Goal: Task Accomplishment & Management: Manage account settings

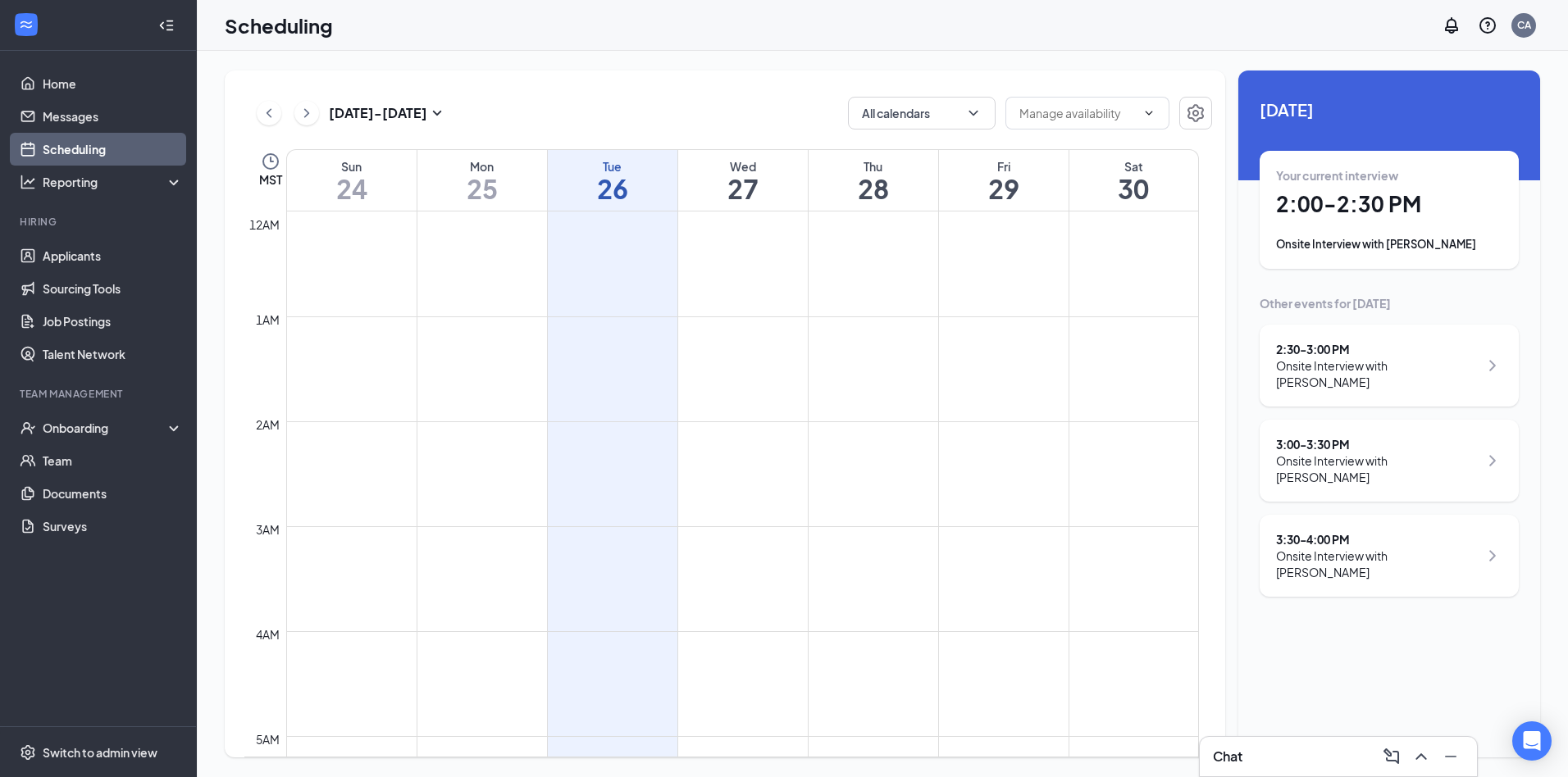
scroll to position [805, 0]
click at [1422, 246] on div "Onsite Interview with [PERSON_NAME]" at bounding box center [1389, 244] width 226 height 16
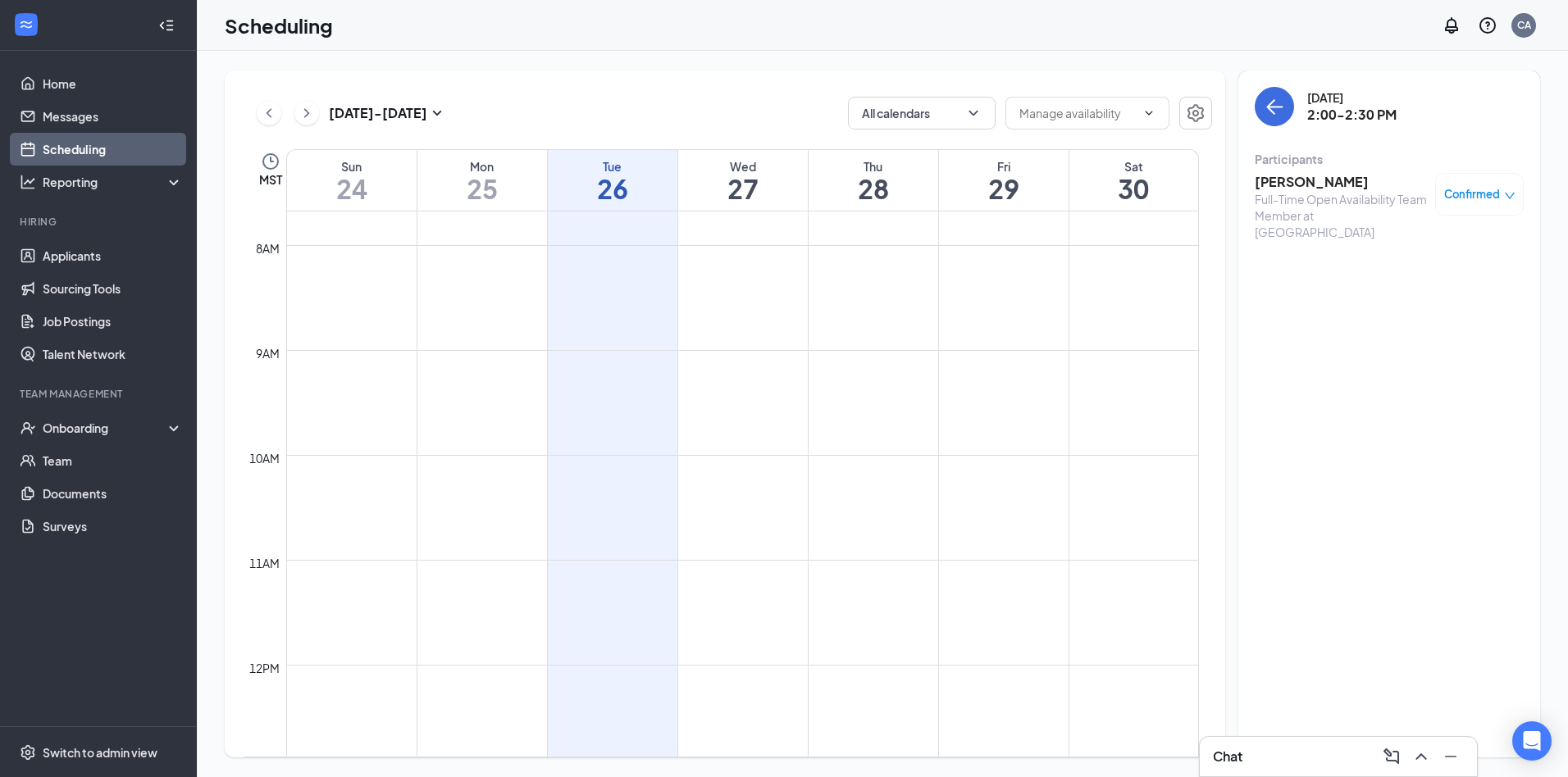
click at [1303, 186] on h3 "[PERSON_NAME]" at bounding box center [1340, 182] width 172 height 18
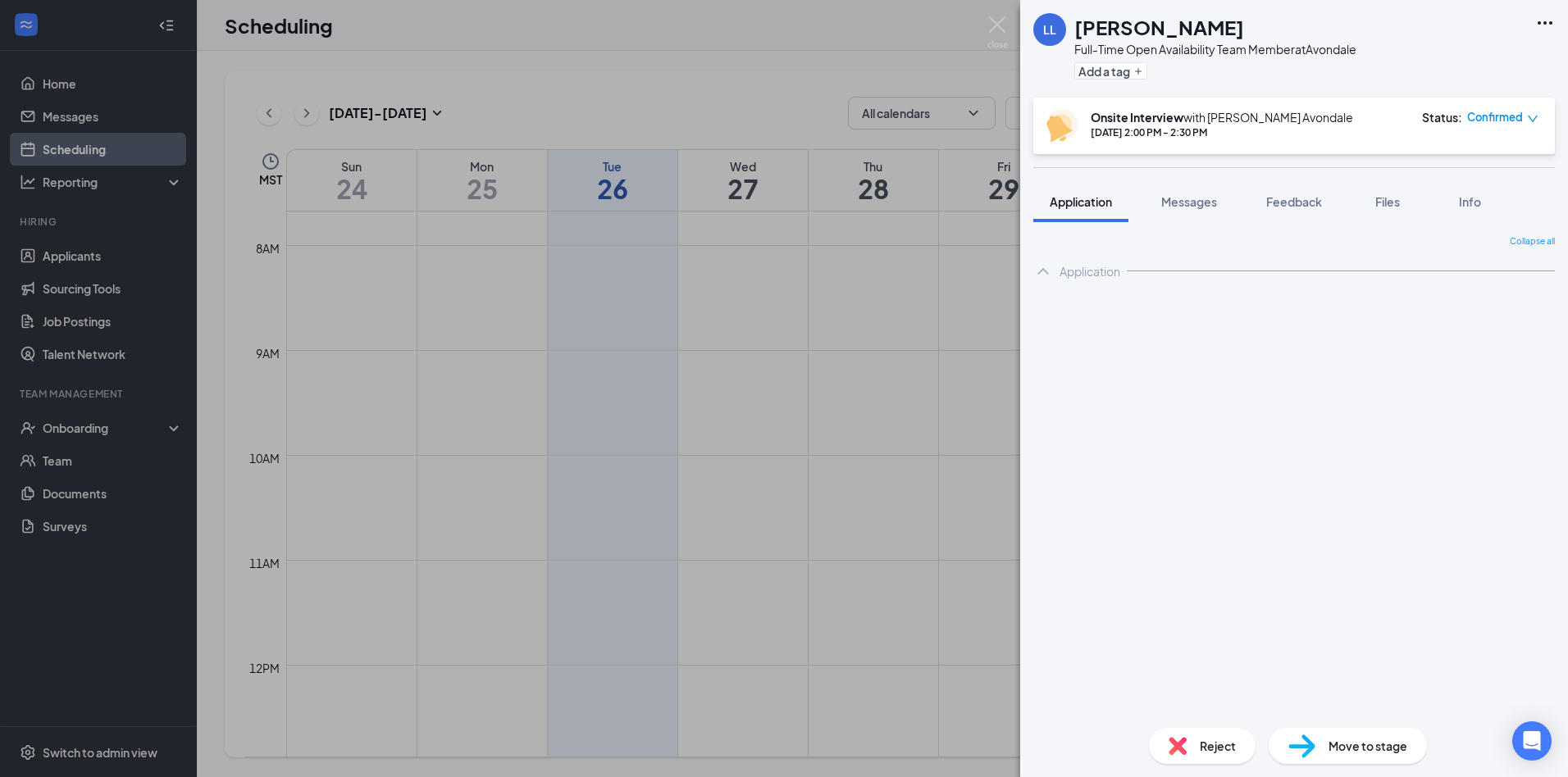
click at [1193, 741] on div "Reject" at bounding box center [1201, 746] width 106 height 36
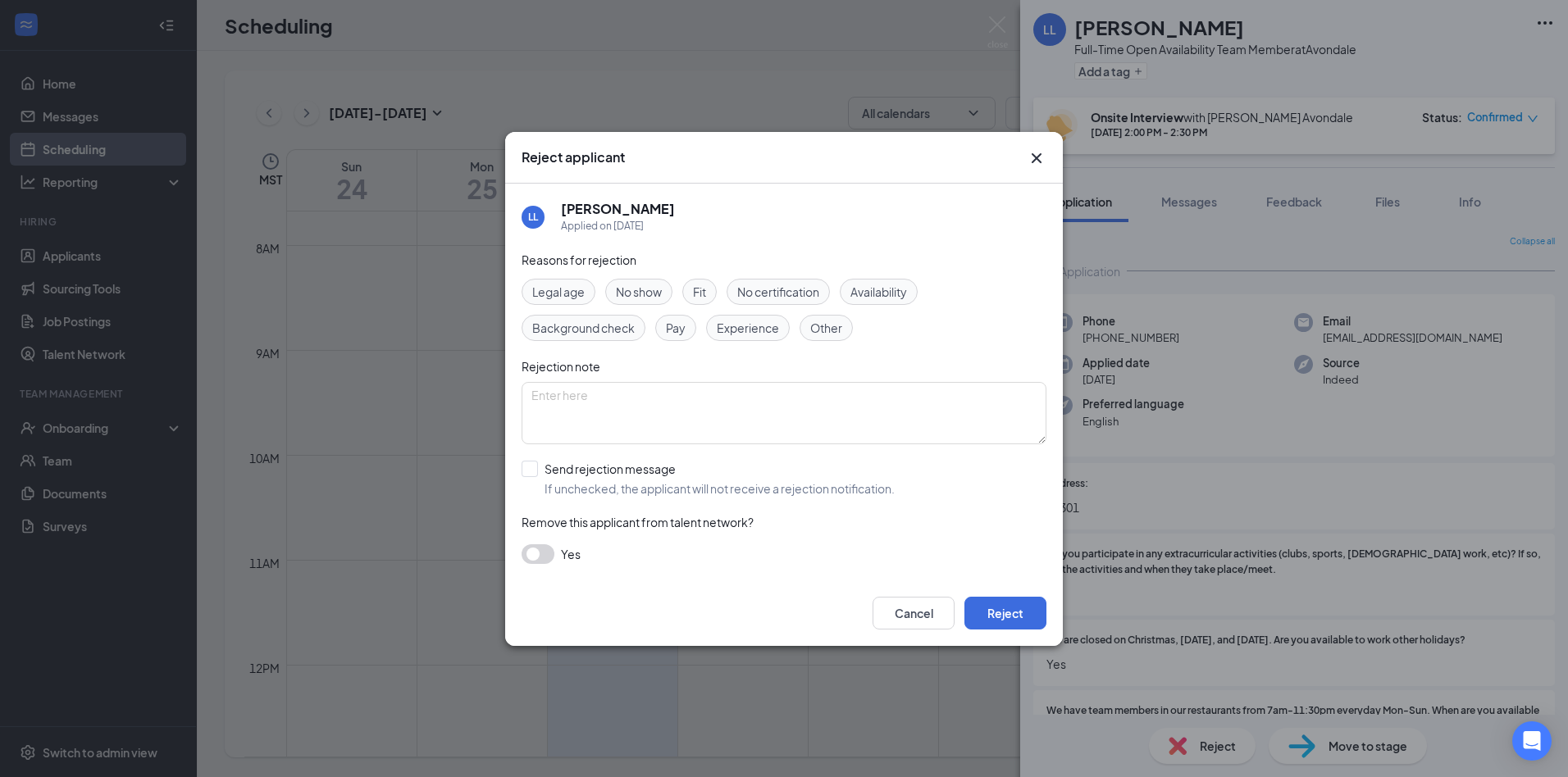
click at [651, 290] on span "No show" at bounding box center [639, 291] width 46 height 18
click at [534, 471] on input "Send rejection message If unchecked, the applicant will not receive a rejection…" at bounding box center [708, 478] width 373 height 36
checkbox input "true"
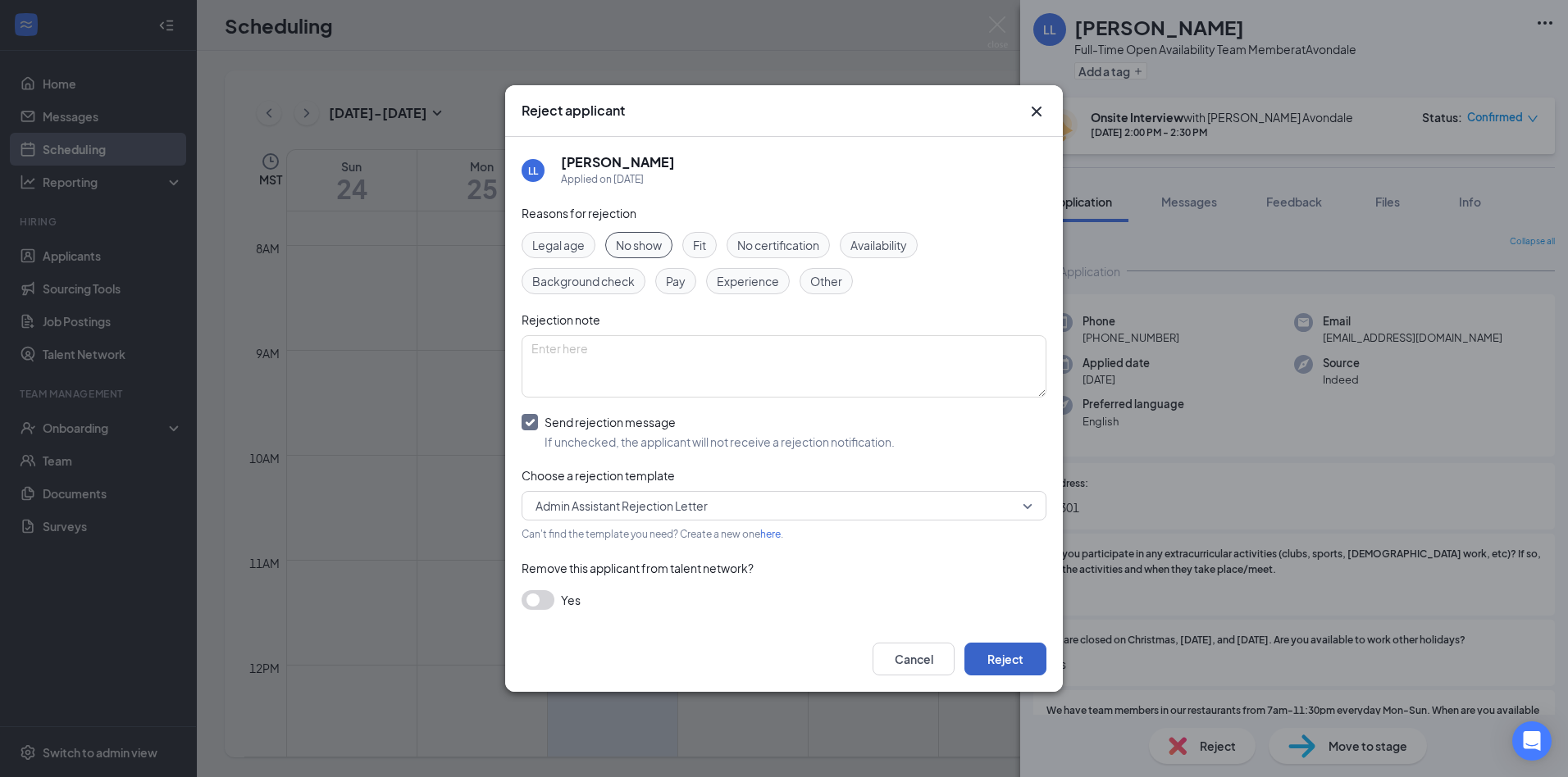
click at [1004, 664] on button "Reject" at bounding box center [1004, 658] width 82 height 33
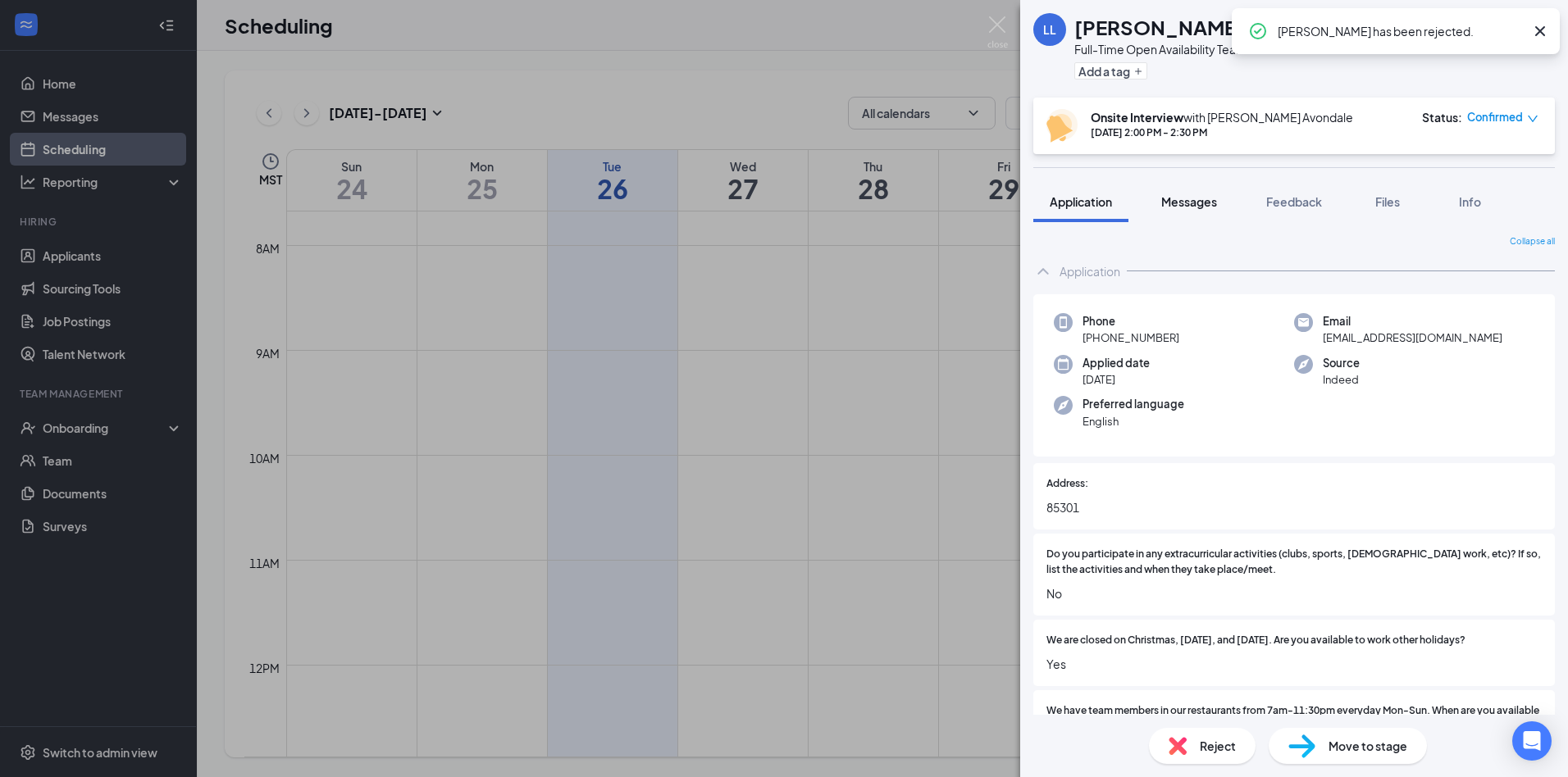
click at [1201, 203] on span "Messages" at bounding box center [1188, 202] width 56 height 15
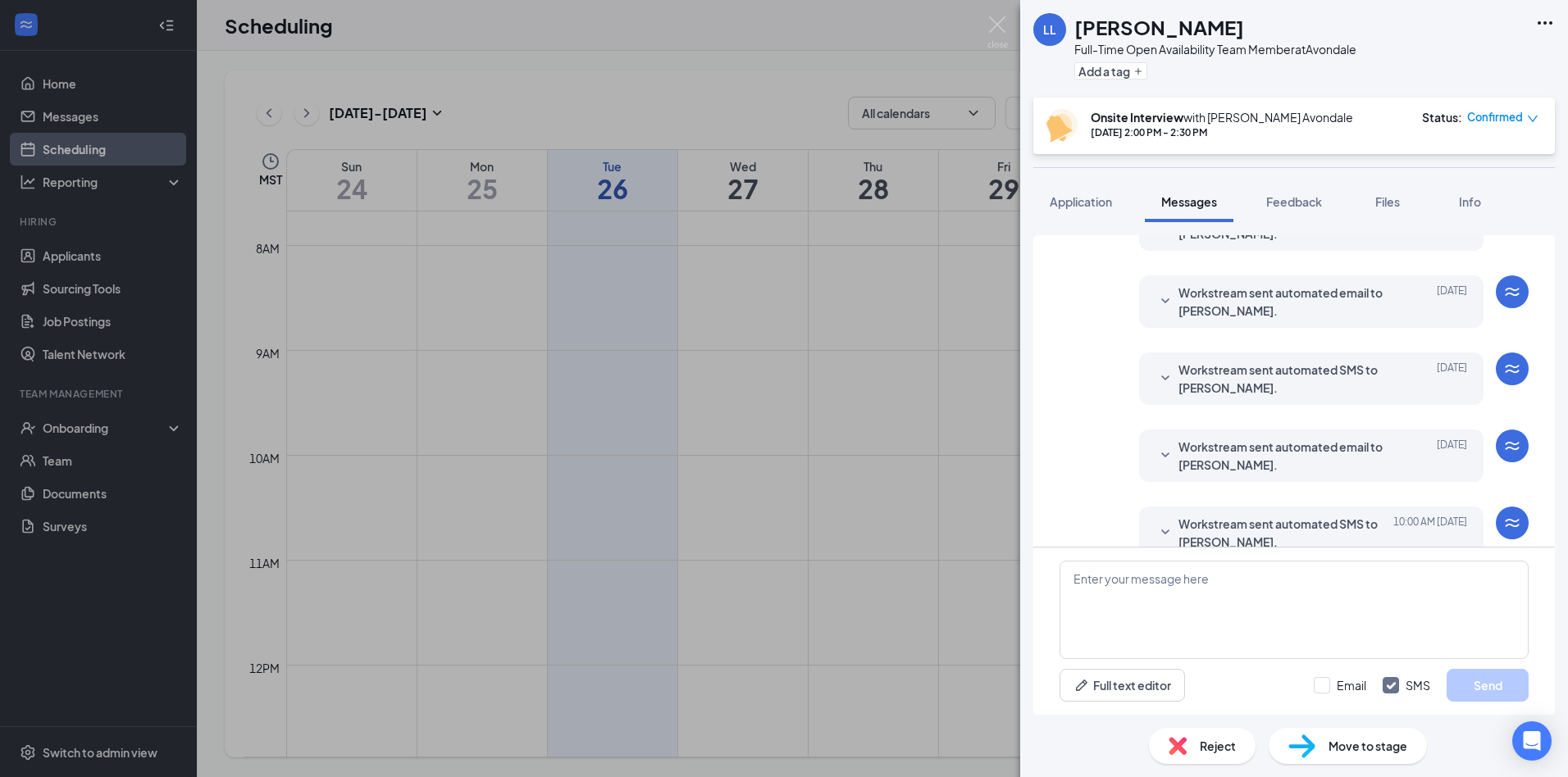
scroll to position [452, 0]
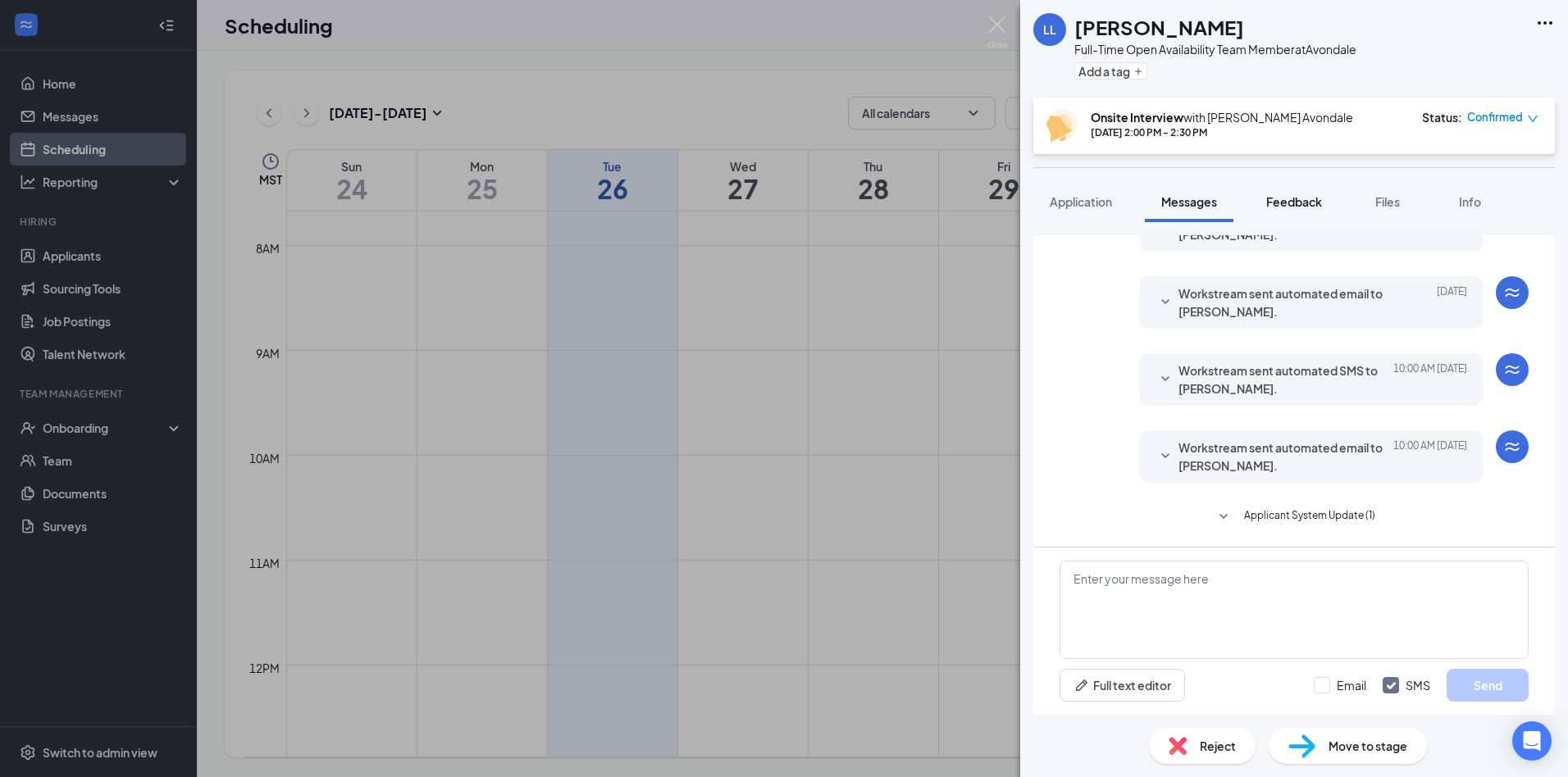
click at [1310, 198] on span "Feedback" at bounding box center [1294, 202] width 56 height 15
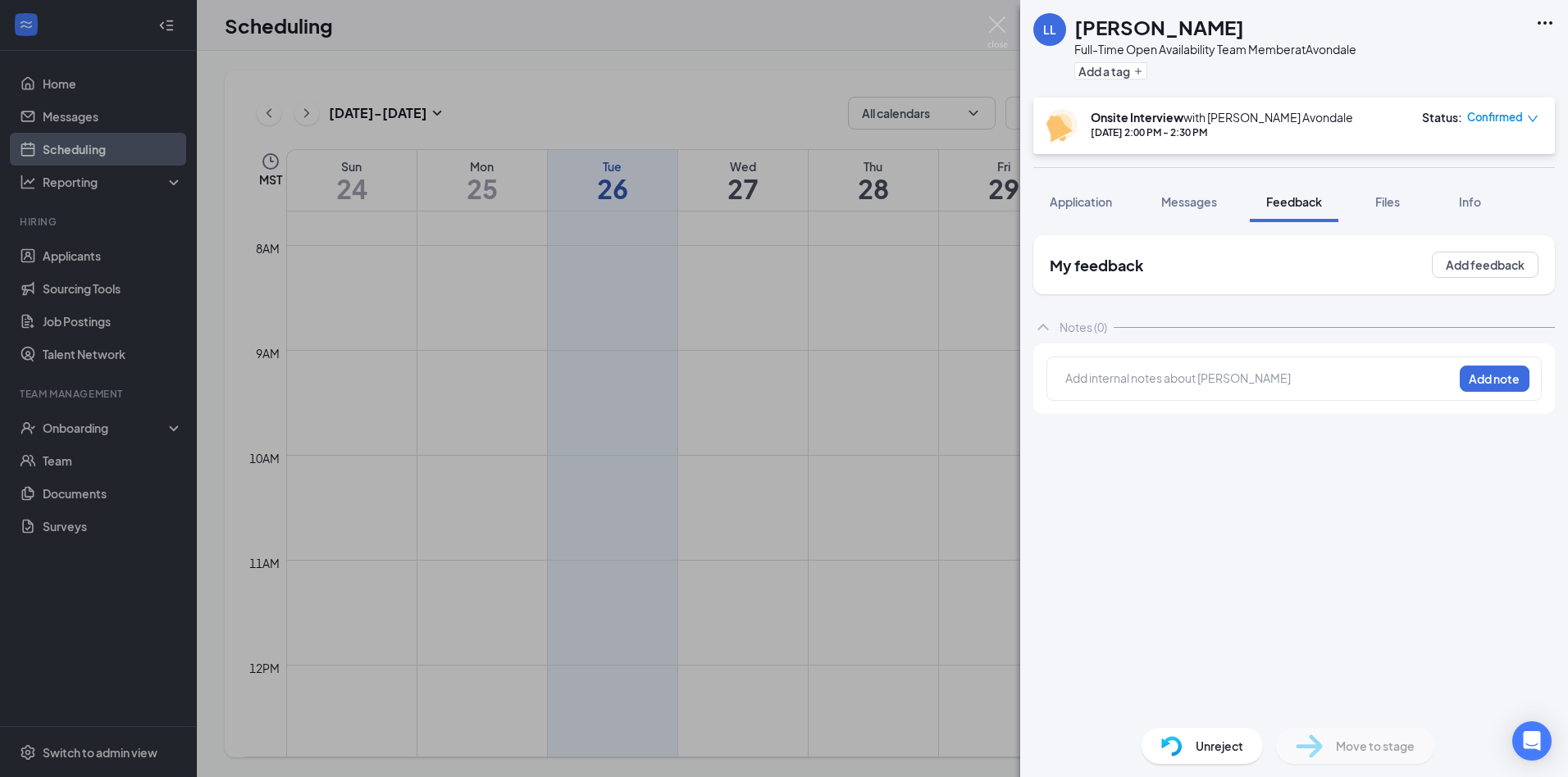
click at [1119, 383] on div at bounding box center [1259, 378] width 386 height 17
click at [1493, 382] on button "Add note" at bounding box center [1494, 379] width 70 height 26
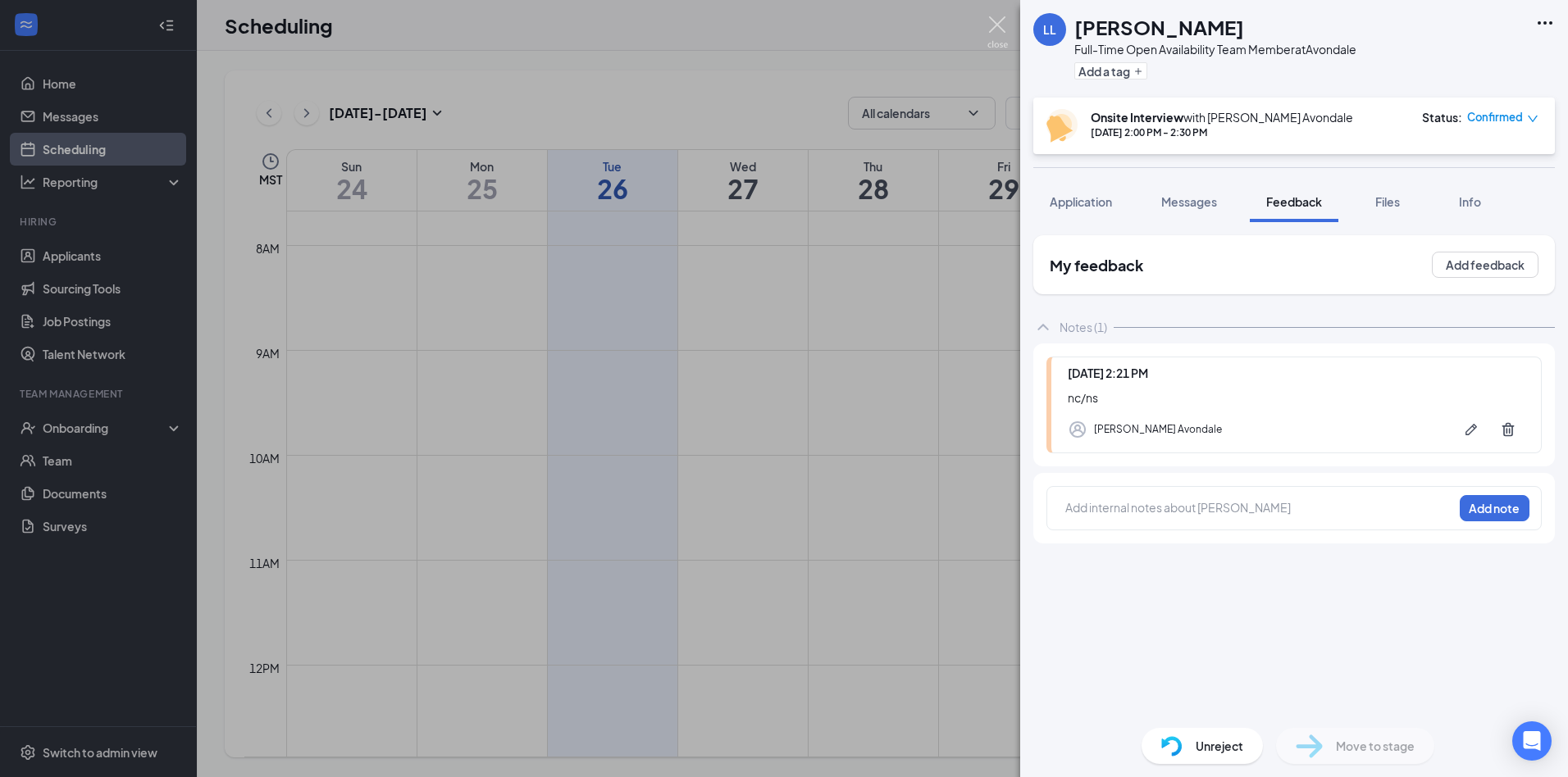
click at [992, 26] on img at bounding box center [998, 32] width 21 height 32
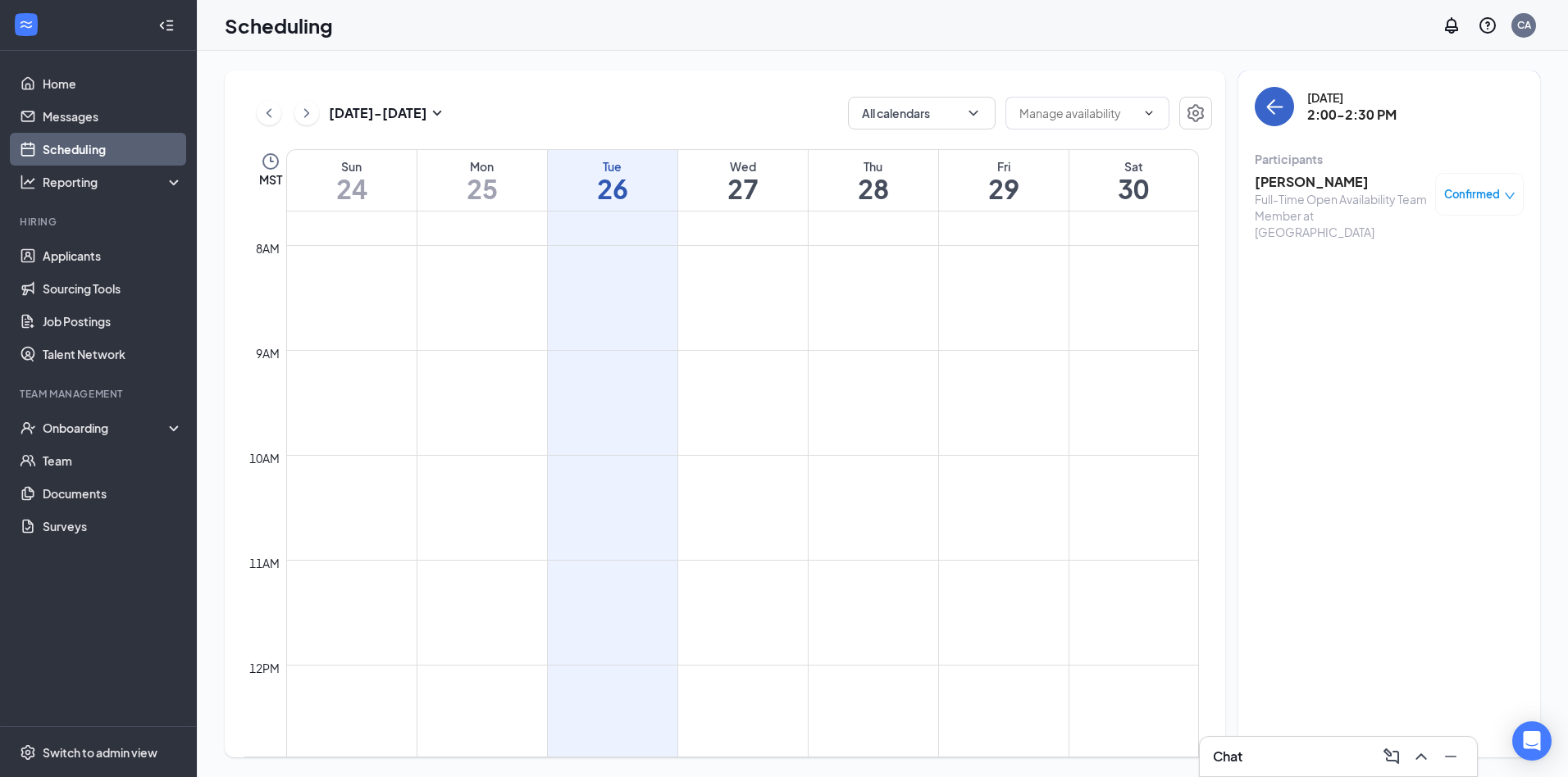
click at [1274, 105] on icon "ArrowLeft" at bounding box center [1274, 106] width 20 height 20
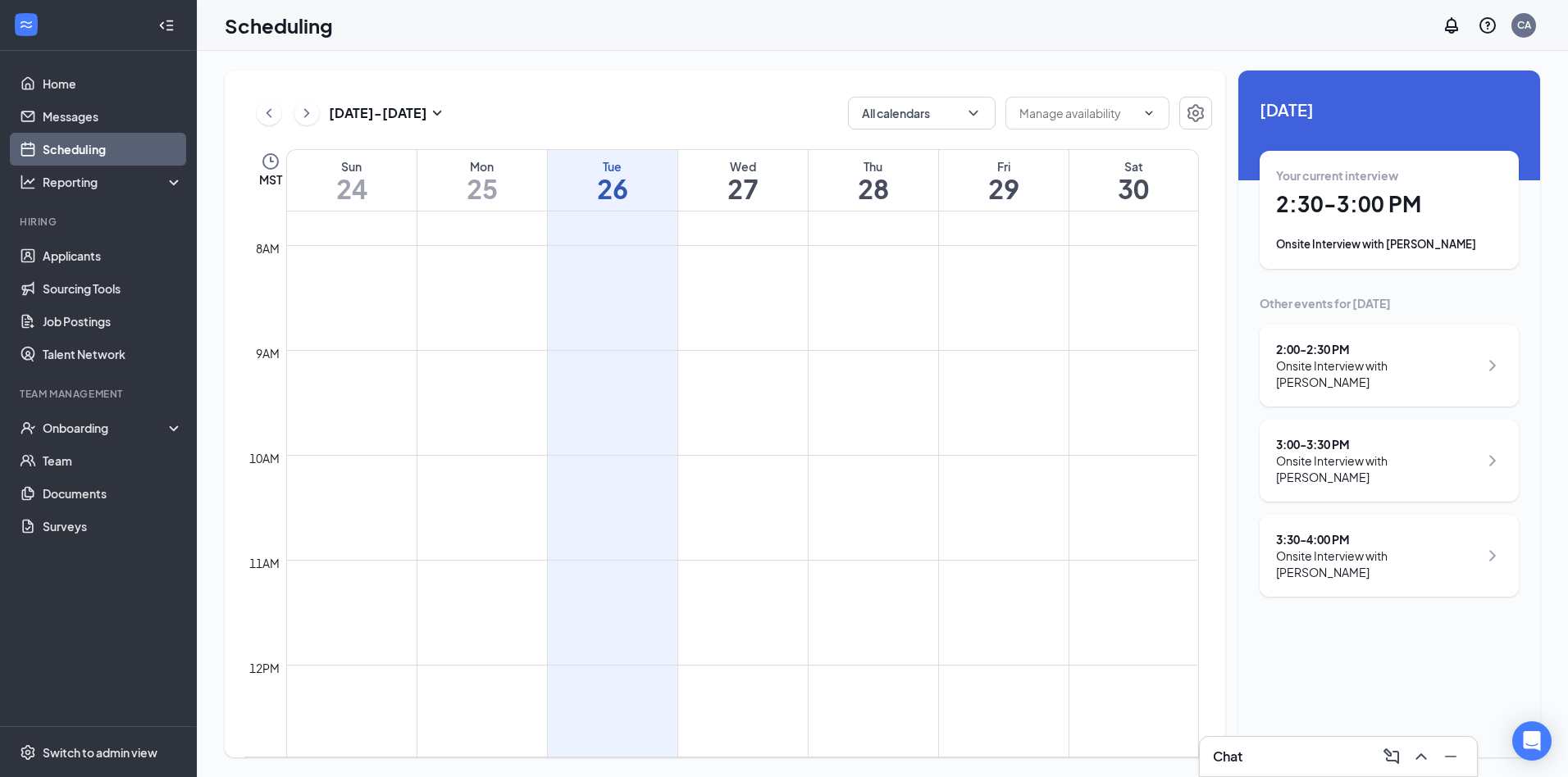
click at [1365, 241] on div "Onsite Interview with [PERSON_NAME]" at bounding box center [1389, 244] width 226 height 16
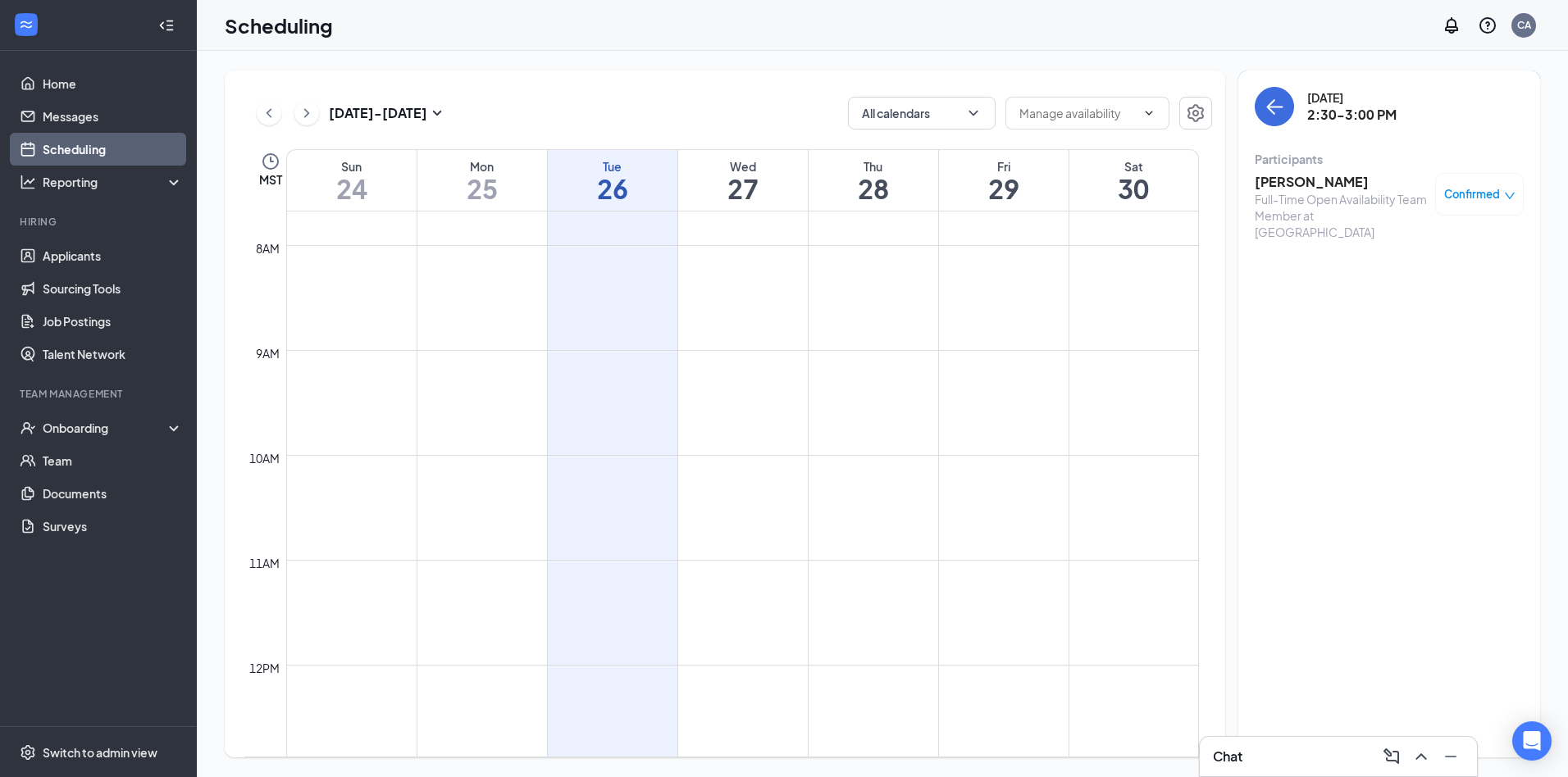
click at [1298, 186] on h3 "[PERSON_NAME]" at bounding box center [1340, 182] width 172 height 18
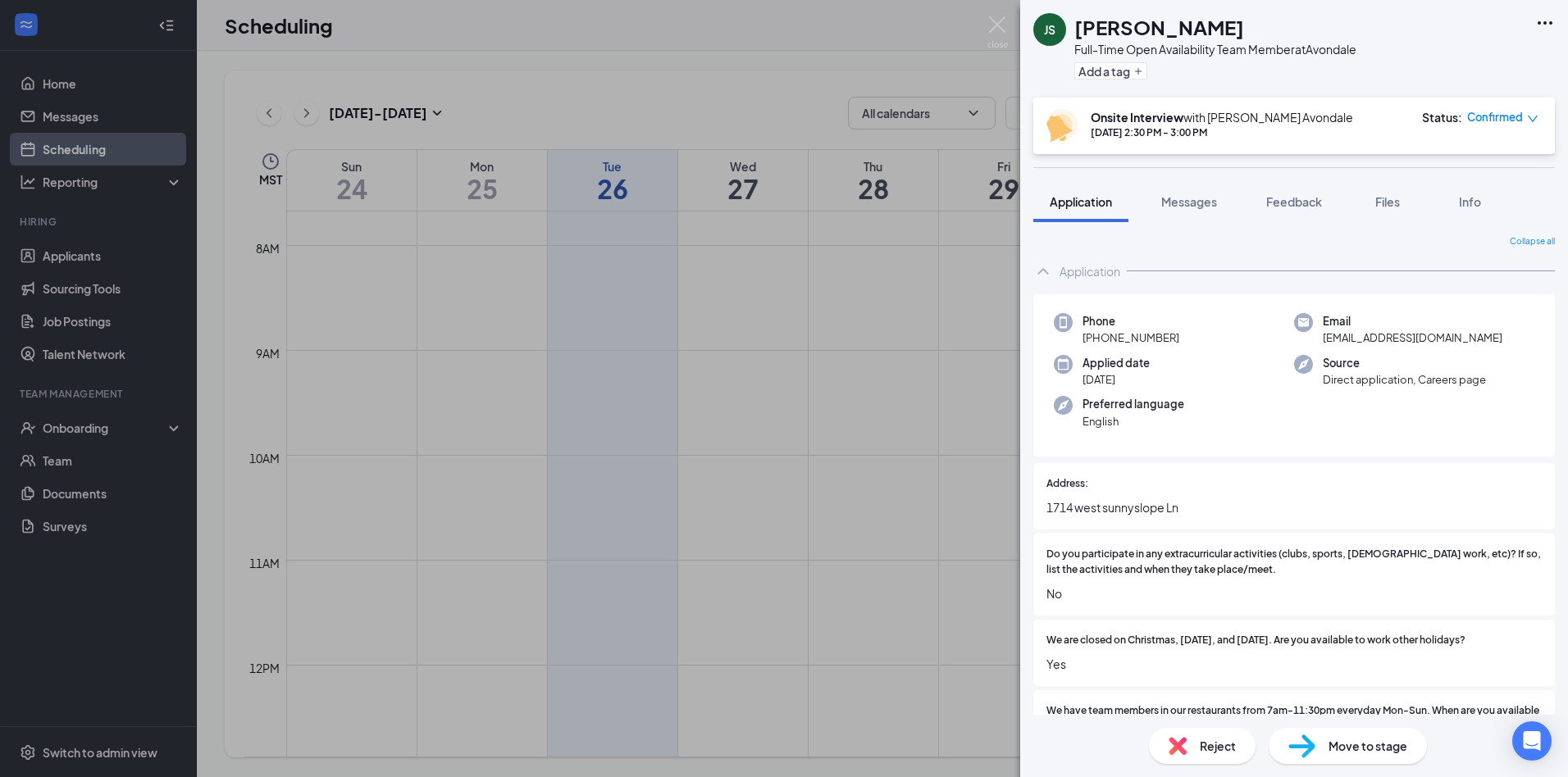
click at [1177, 736] on div "Reject" at bounding box center [1201, 746] width 106 height 36
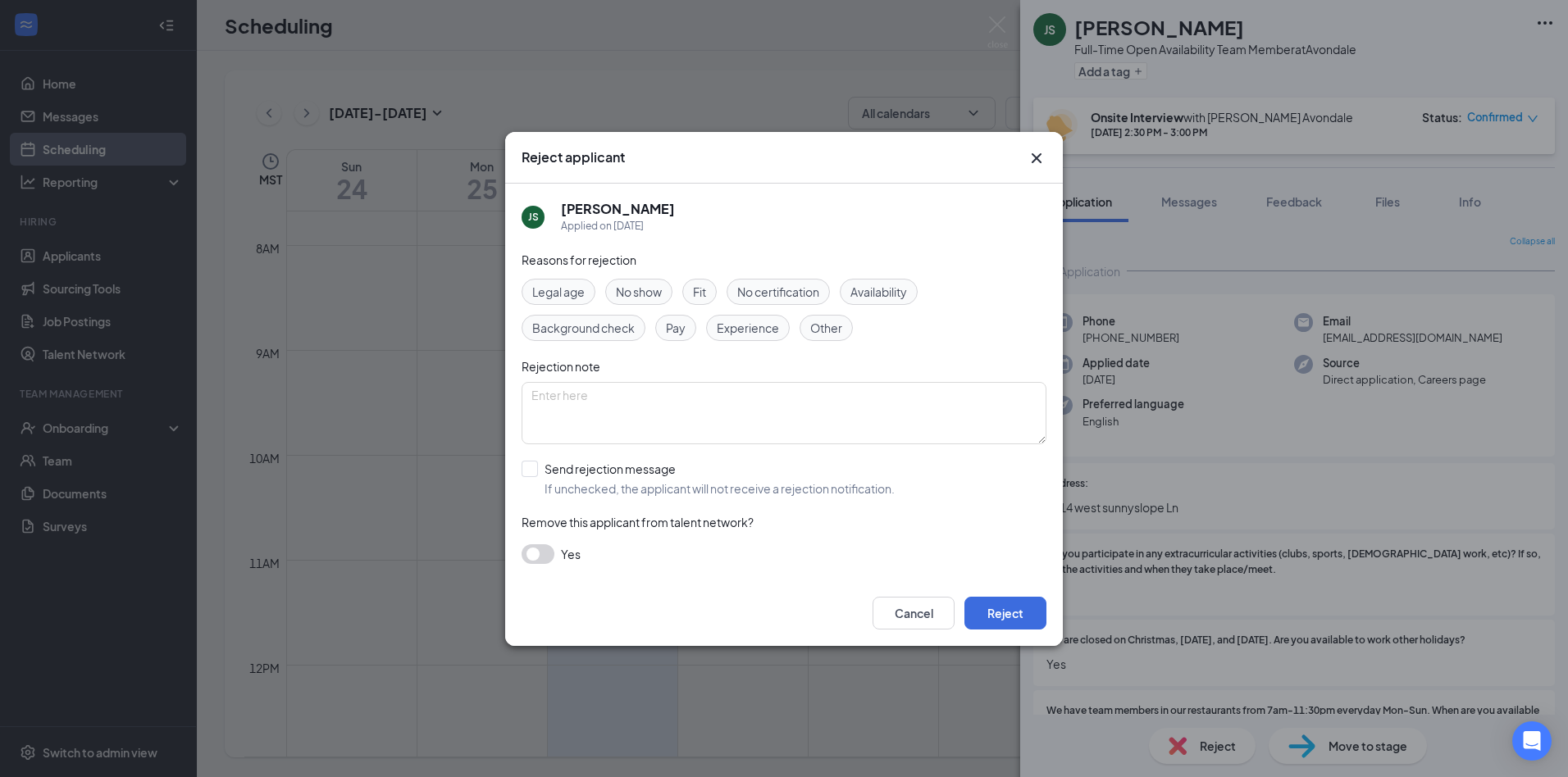
click at [629, 294] on span "No show" at bounding box center [639, 291] width 46 height 18
click at [538, 471] on input "Send rejection message If unchecked, the applicant will not receive a rejection…" at bounding box center [708, 478] width 373 height 36
checkbox input "true"
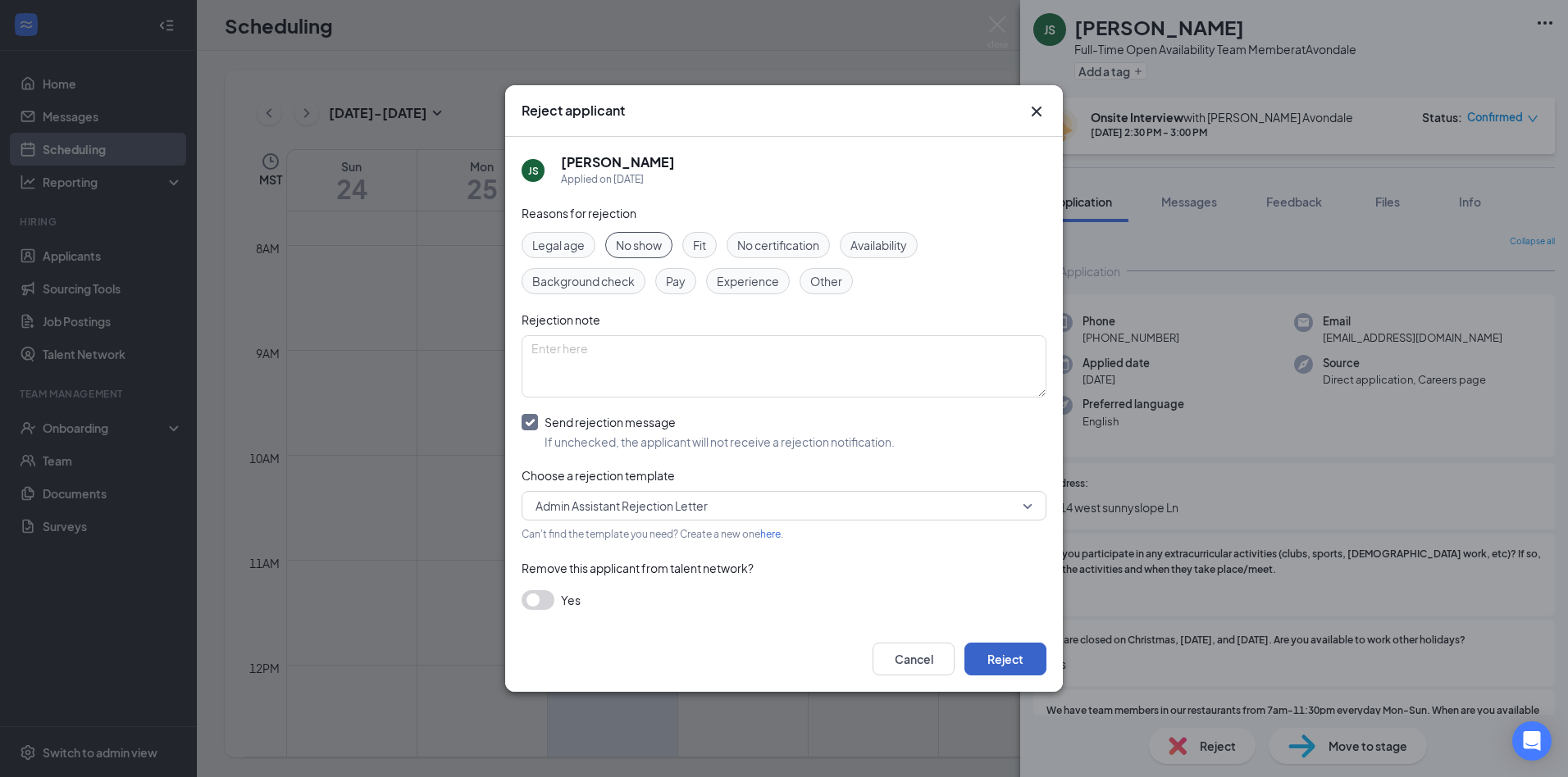
click at [1014, 659] on button "Reject" at bounding box center [1004, 658] width 82 height 33
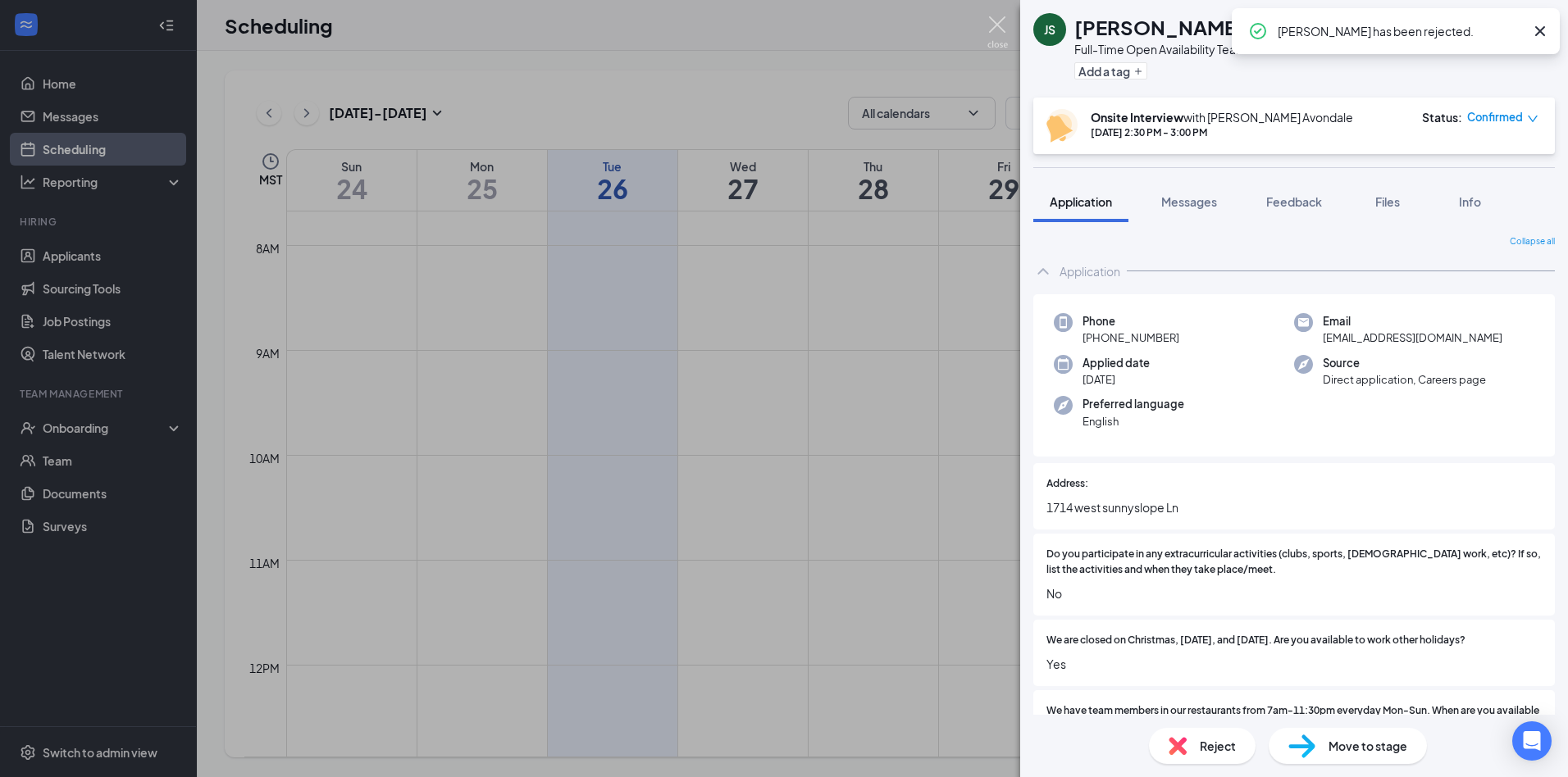
click at [1002, 22] on img at bounding box center [998, 32] width 21 height 32
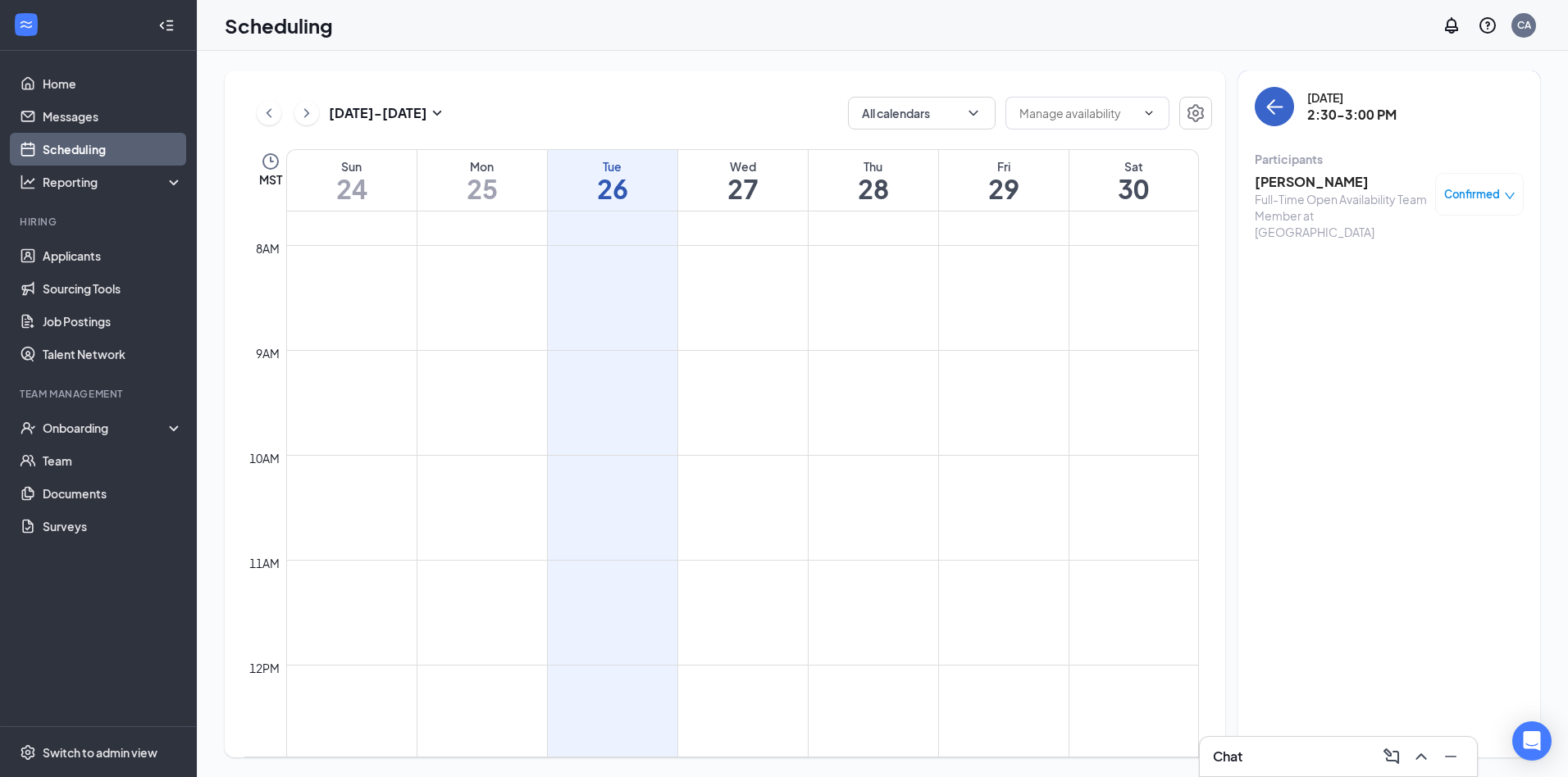
click at [1272, 113] on icon "ArrowLeft" at bounding box center [1274, 106] width 20 height 20
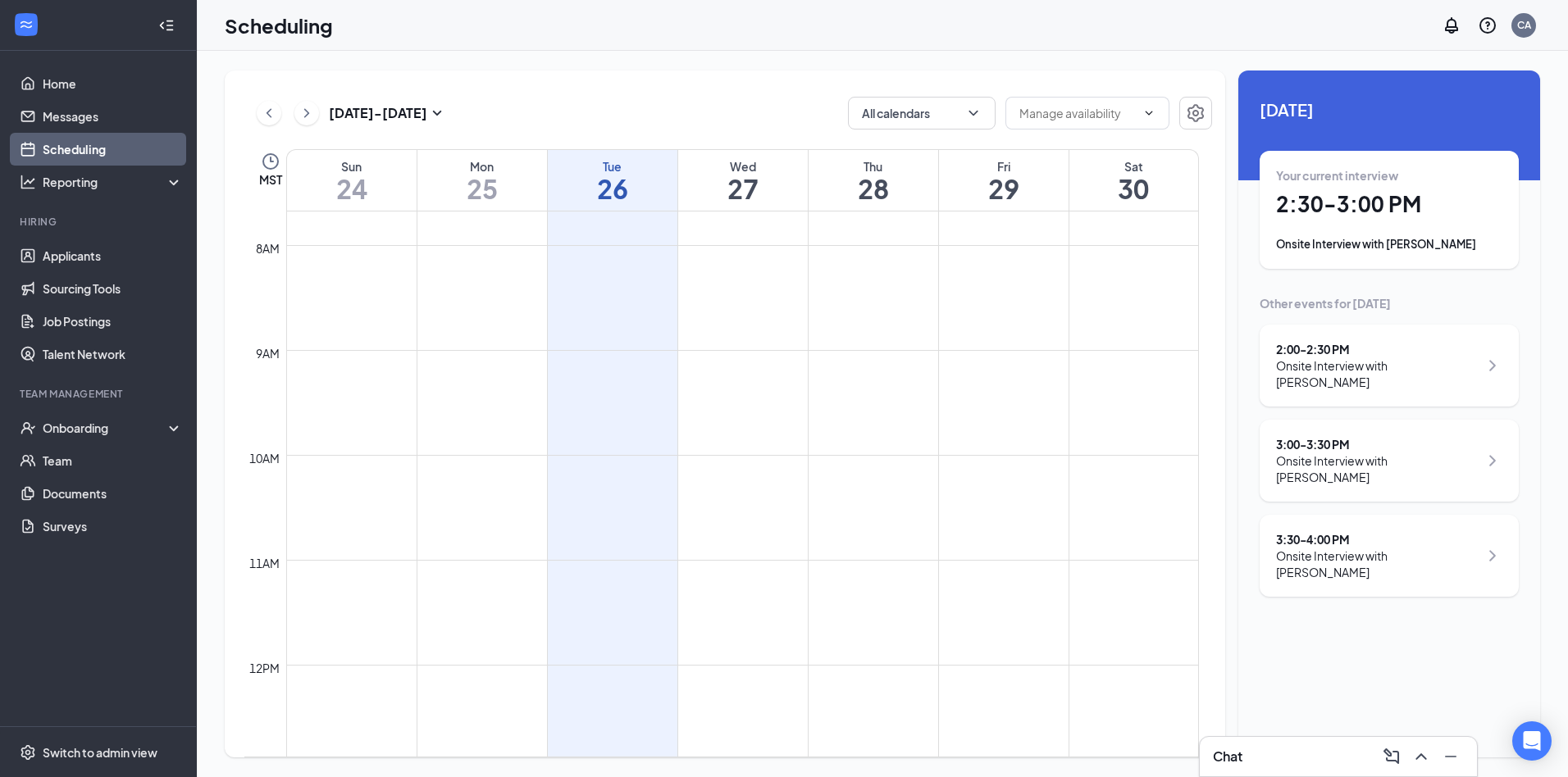
click at [1332, 436] on div "3:00 - 3:30 PM" at bounding box center [1377, 444] width 203 height 16
